Goal: Task Accomplishment & Management: Use online tool/utility

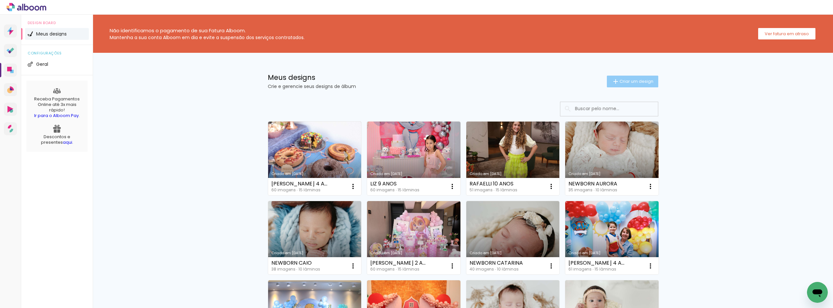
click at [643, 87] on paper-button "Criar um design" at bounding box center [632, 82] width 51 height 12
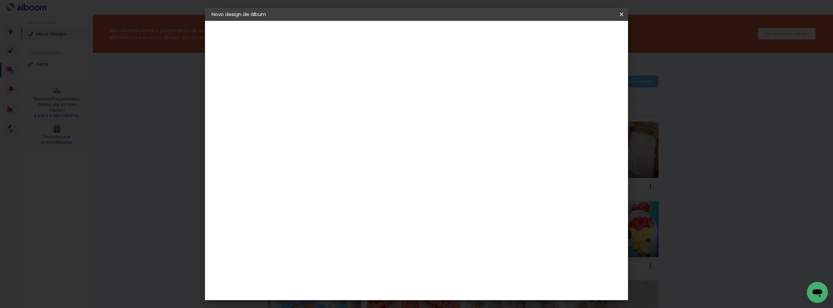
click at [318, 86] on input at bounding box center [318, 87] width 0 height 10
type input "a"
type input "AC LAVINIA"
type paper-input "AC LAVINIA"
click at [0, 0] on slot "Avançar" at bounding box center [0, 0] width 0 height 0
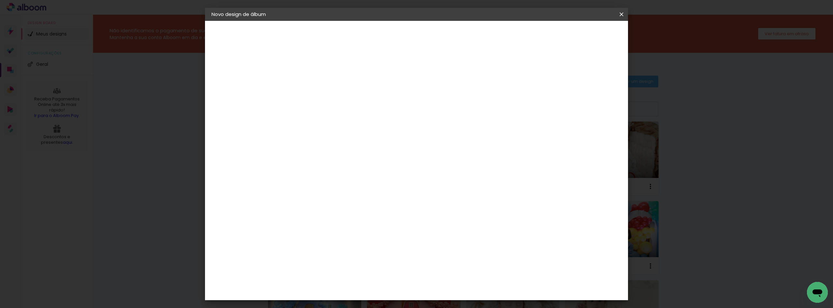
scroll to position [228, 0]
click at [328, 209] on div "Clan Color" at bounding box center [321, 214] width 14 height 10
drag, startPoint x: 601, startPoint y: 33, endPoint x: 597, endPoint y: 38, distance: 6.3
click at [0, 0] on slot "Avançar" at bounding box center [0, 0] width 0 height 0
click at [362, 231] on span "20 × 20" at bounding box center [347, 237] width 30 height 13
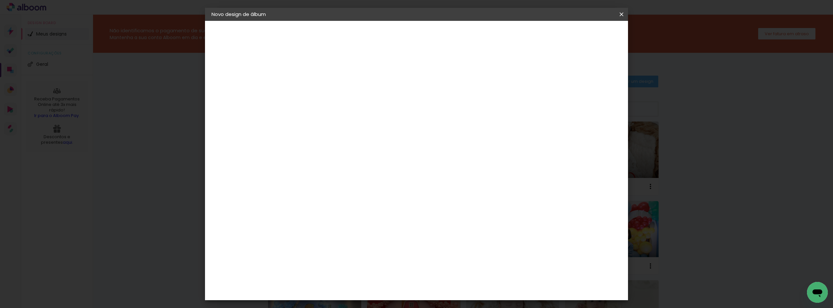
click at [0, 0] on slot "Avançar" at bounding box center [0, 0] width 0 height 0
click at [588, 31] on paper-button "Iniciar design" at bounding box center [566, 34] width 43 height 11
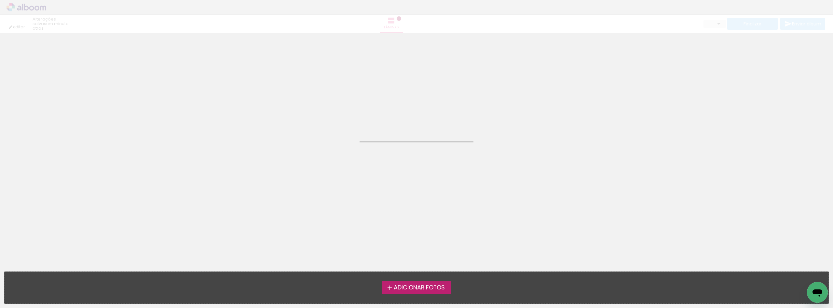
click at [437, 282] on label "Adicionar Fotos" at bounding box center [416, 287] width 69 height 12
click at [0, 0] on input "file" at bounding box center [0, 0] width 0 height 0
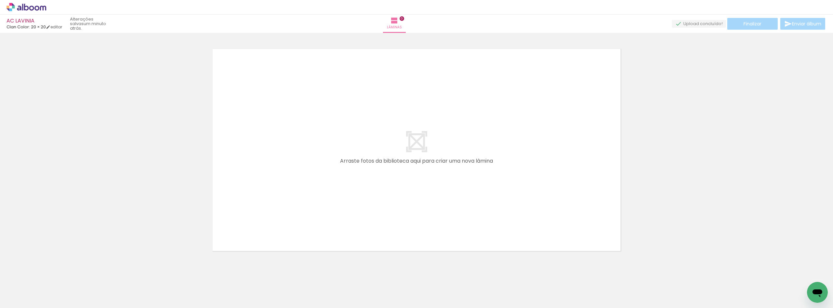
click at [29, 11] on icon at bounding box center [27, 7] width 40 height 8
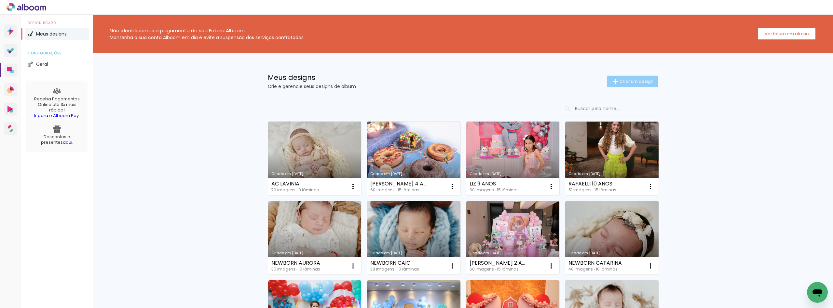
click at [607, 84] on paper-button "Criar um design" at bounding box center [632, 82] width 51 height 12
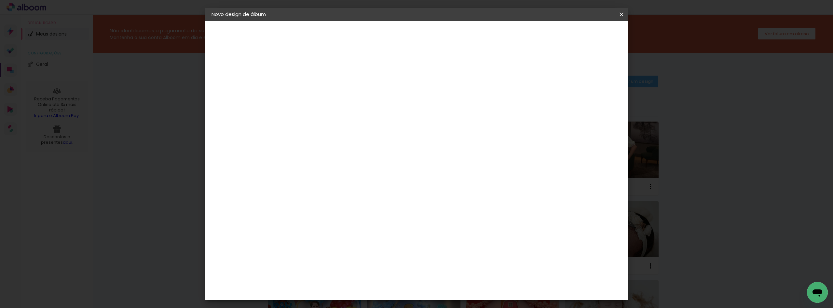
click at [318, 84] on input at bounding box center [318, 87] width 0 height 10
type input "LAVINIA 1 ANO"
type paper-input "LAVINIA 1 ANO"
click at [385, 38] on paper-button "Avançar" at bounding box center [369, 34] width 32 height 11
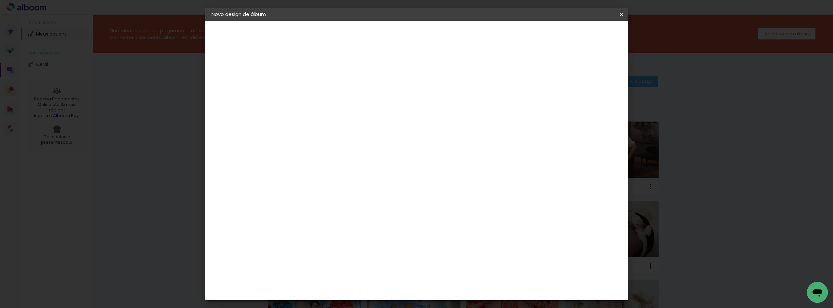
click at [328, 209] on div "Clan Color" at bounding box center [321, 214] width 14 height 10
click at [440, 35] on paper-button "Avançar" at bounding box center [424, 34] width 32 height 11
drag, startPoint x: 423, startPoint y: 210, endPoint x: 432, endPoint y: 207, distance: 9.6
click at [362, 231] on span "20 × 20" at bounding box center [347, 237] width 30 height 13
click at [0, 0] on slot "Avançar" at bounding box center [0, 0] width 0 height 0
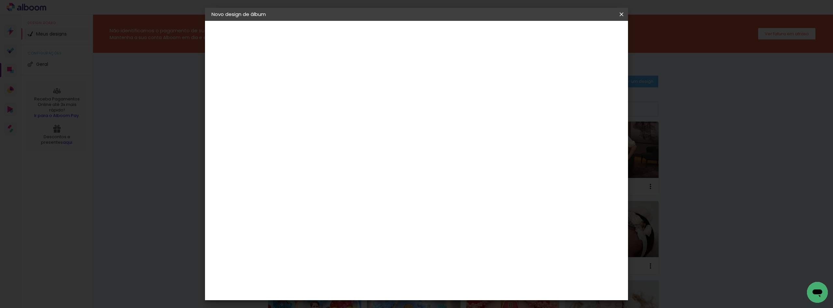
click at [581, 32] on span "Iniciar design" at bounding box center [567, 34] width 30 height 5
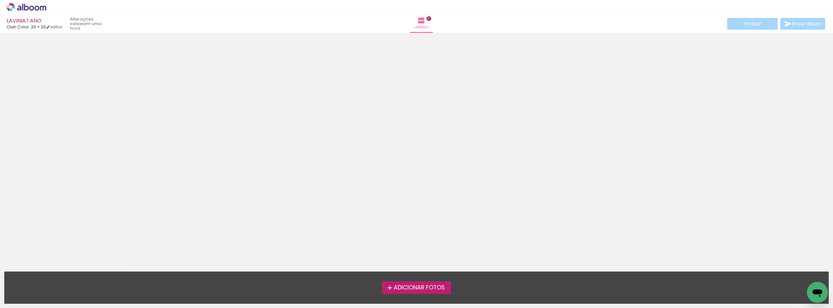
click at [424, 286] on span "Adicionar Fotos" at bounding box center [419, 288] width 51 height 6
click at [0, 0] on input "file" at bounding box center [0, 0] width 0 height 0
